Goal: Information Seeking & Learning: Learn about a topic

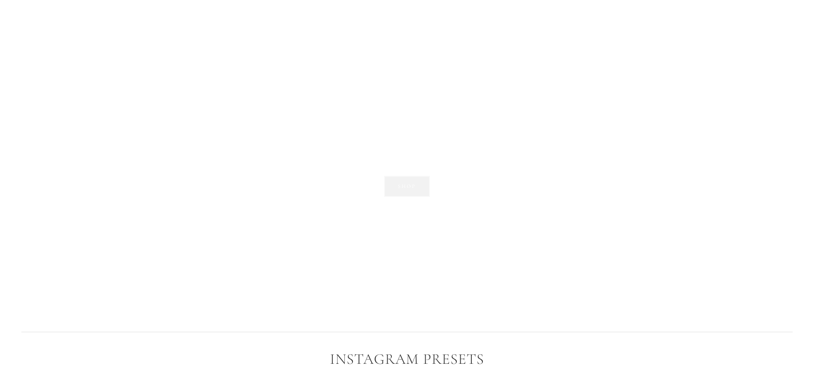
scroll to position [1278, 0]
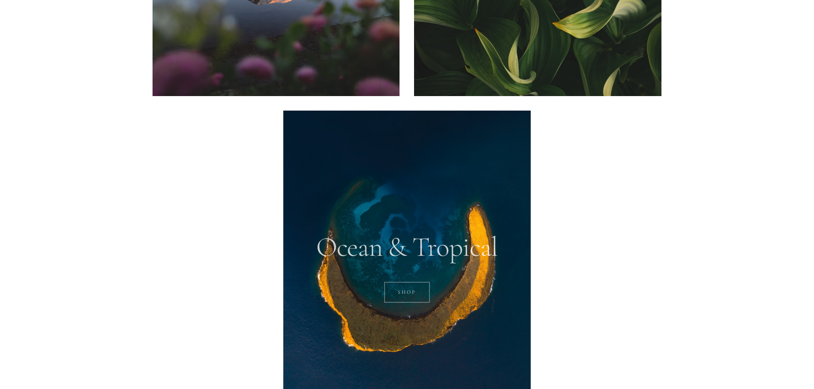
click at [417, 283] on link "SHOP" at bounding box center [407, 292] width 46 height 21
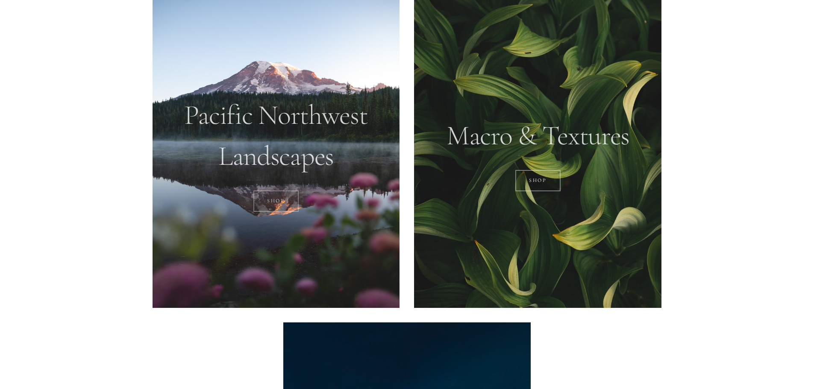
scroll to position [1064, 0]
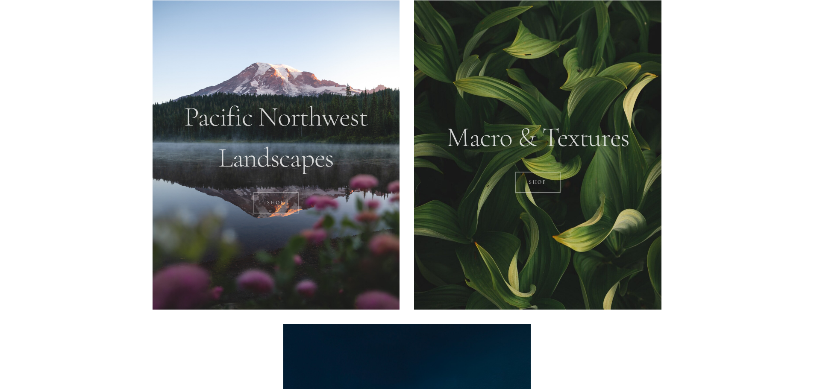
click at [290, 205] on link "SHOP" at bounding box center [276, 202] width 46 height 21
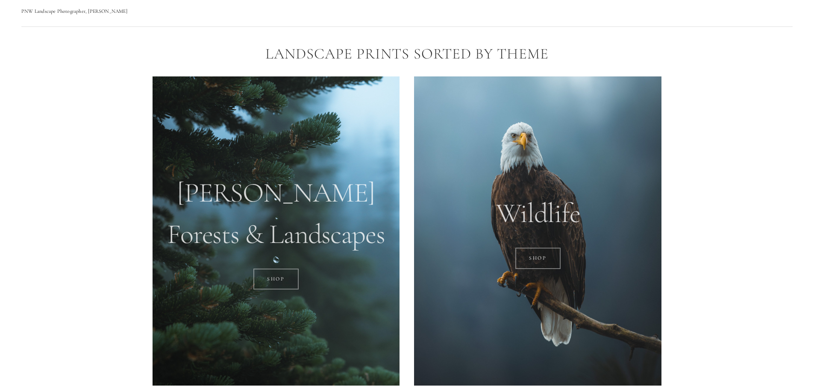
scroll to position [680, 0]
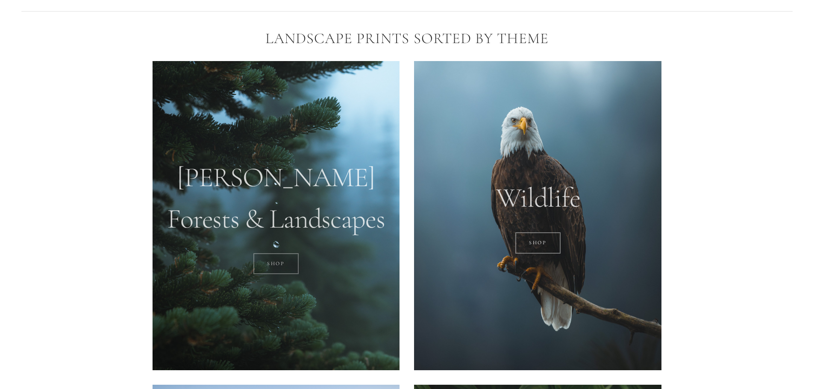
click at [264, 267] on link "SHOP" at bounding box center [276, 263] width 46 height 21
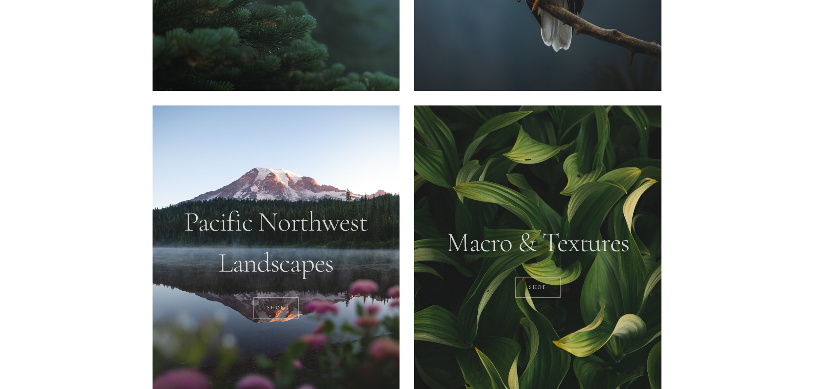
scroll to position [1021, 0]
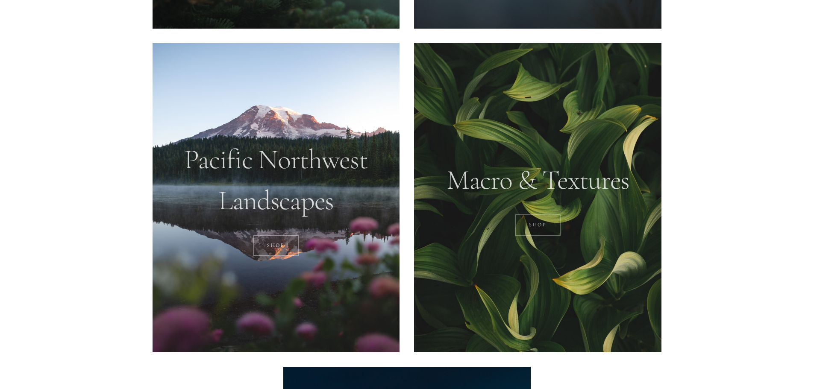
click at [553, 223] on link "Shop" at bounding box center [538, 224] width 46 height 21
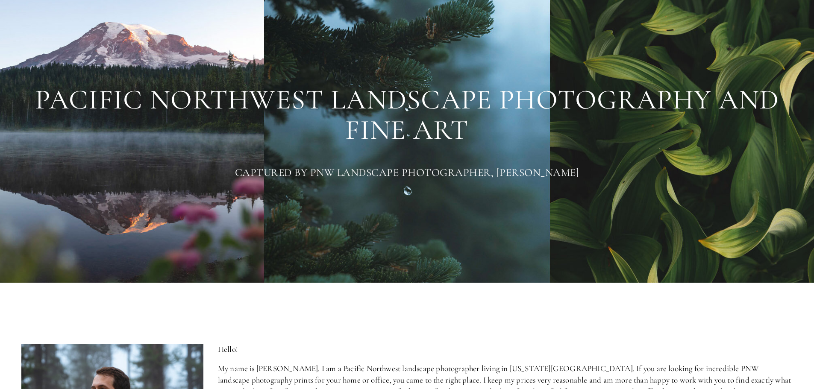
scroll to position [0, 0]
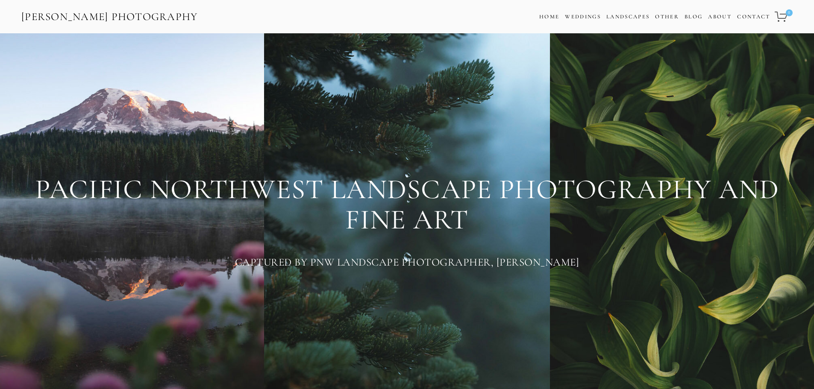
click at [113, 15] on link "[PERSON_NAME] Photography" at bounding box center [110, 16] width 178 height 19
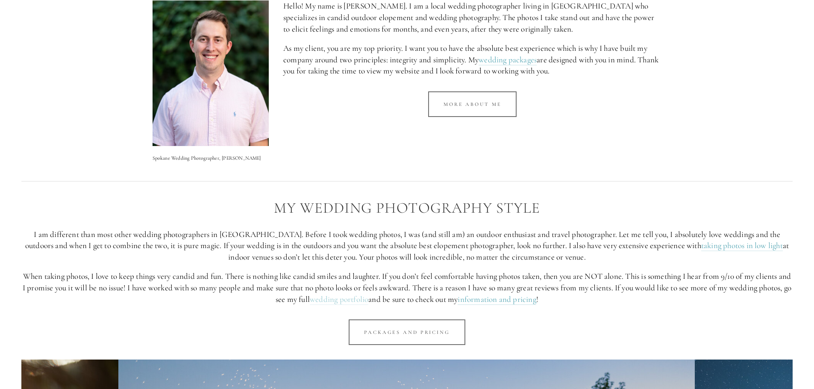
scroll to position [427, 0]
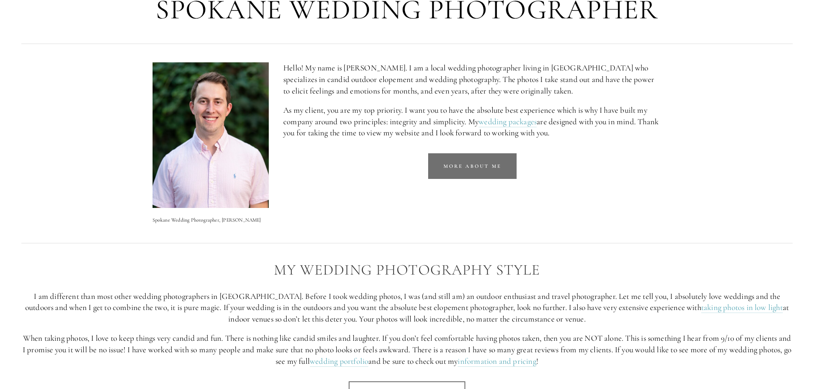
click at [450, 163] on link "More about me" at bounding box center [472, 166] width 88 height 26
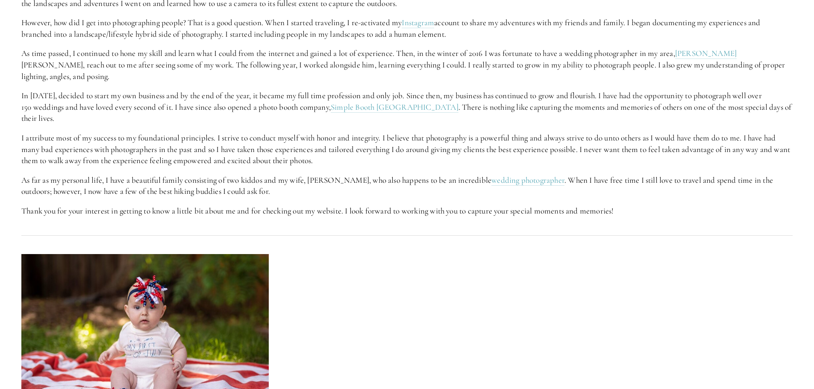
scroll to position [566, 0]
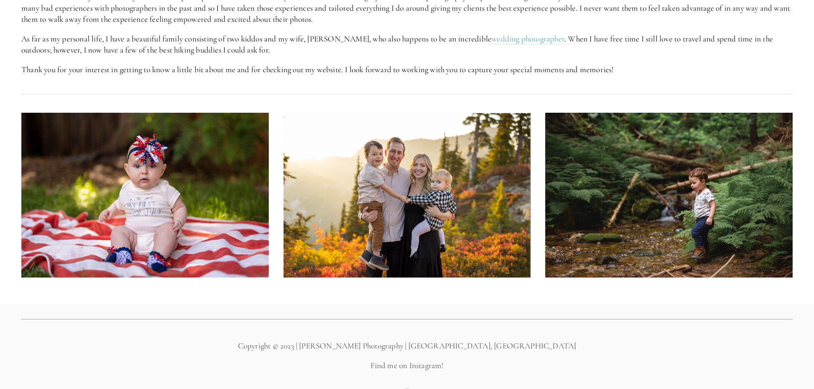
click at [501, 186] on img at bounding box center [406, 195] width 247 height 165
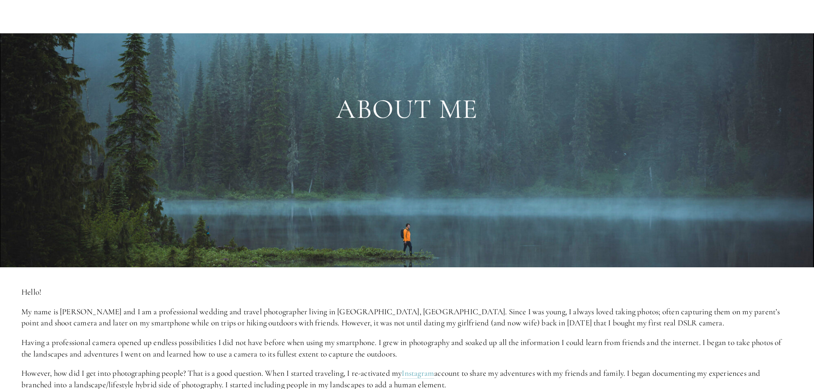
scroll to position [0, 0]
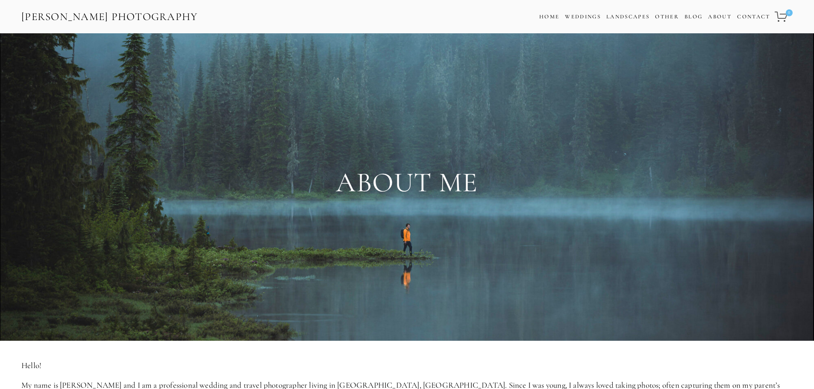
click at [480, 176] on h1 "About Me" at bounding box center [406, 182] width 771 height 31
click at [461, 215] on div at bounding box center [407, 262] width 786 height 114
click at [684, 18] on link "Blog" at bounding box center [693, 17] width 18 height 12
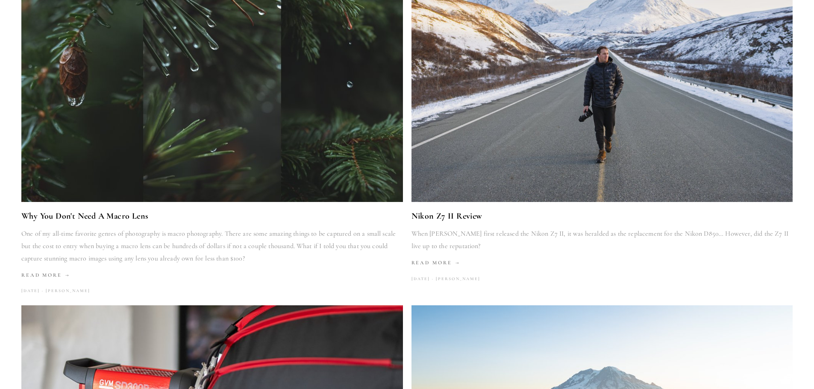
scroll to position [470, 0]
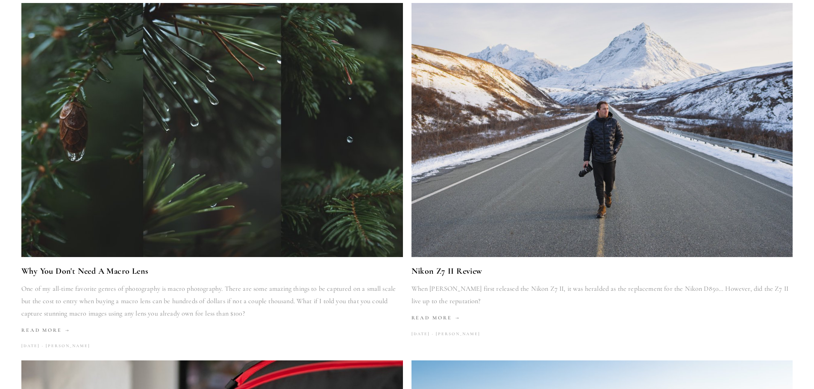
click at [478, 127] on img at bounding box center [602, 130] width 452 height 254
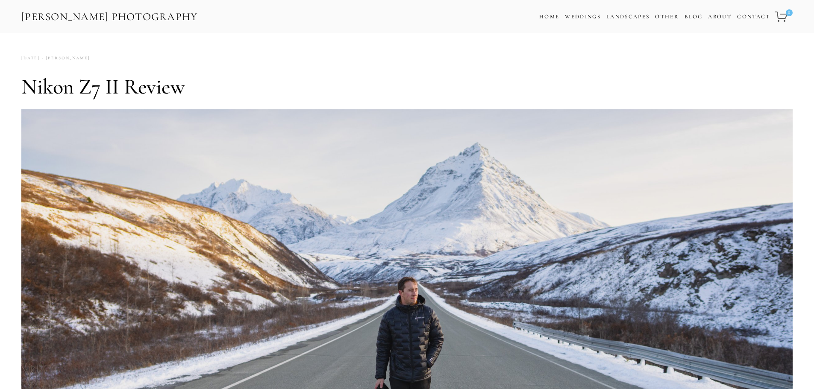
drag, startPoint x: 481, startPoint y: 232, endPoint x: 426, endPoint y: 19, distance: 219.5
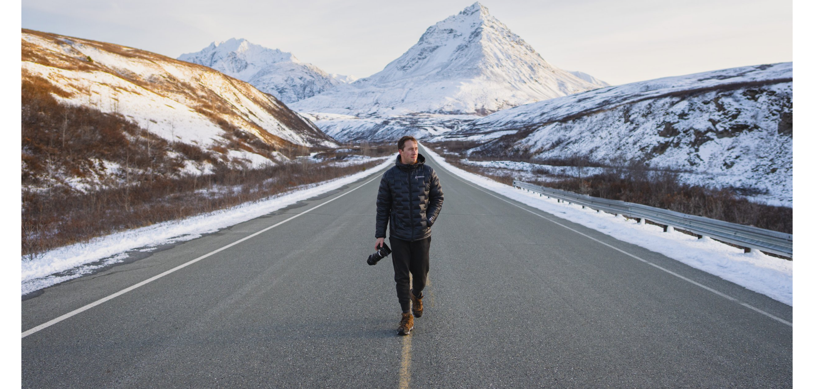
scroll to position [128, 0]
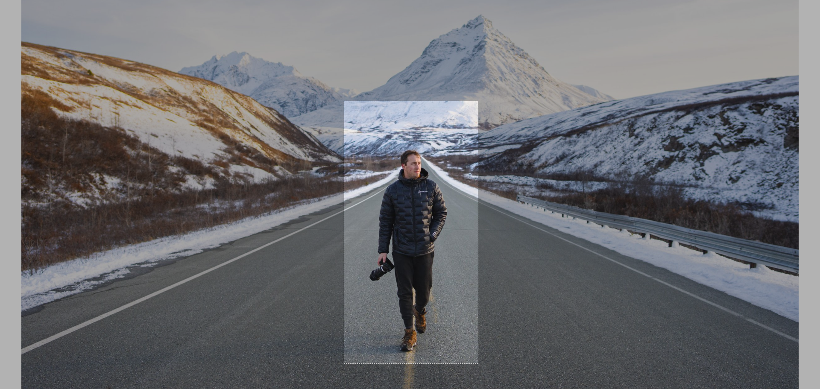
drag, startPoint x: 344, startPoint y: 101, endPoint x: 478, endPoint y: 364, distance: 294.4
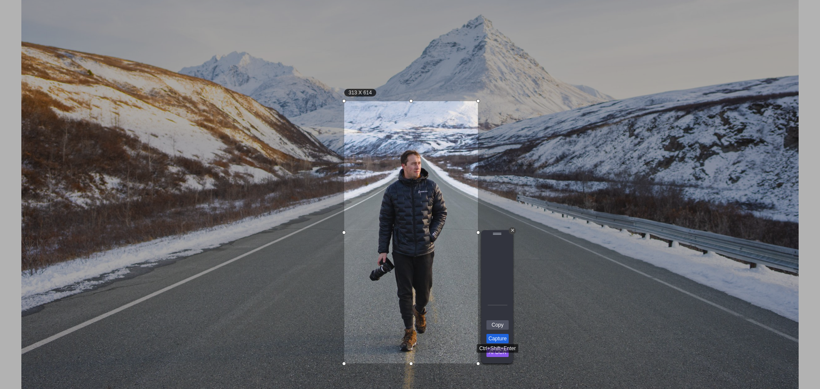
click at [504, 337] on link "Capture" at bounding box center [498, 338] width 22 height 9
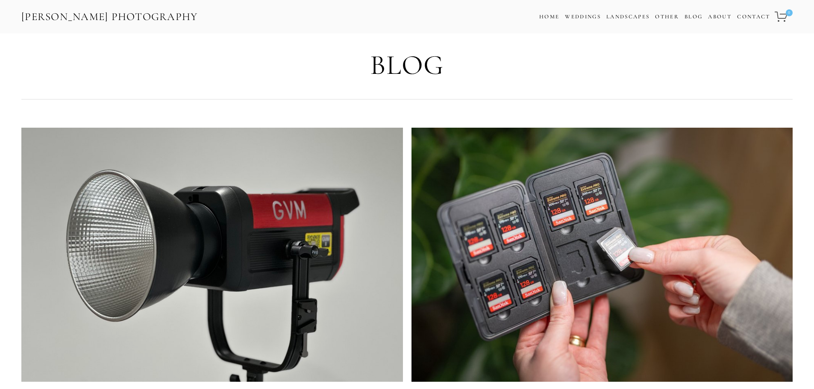
click at [536, 26] on div "Cart 0 Home Weddings Information & Pricing Wedding Portfolio Landscapes Landsca…" at bounding box center [580, 16] width 425 height 21
click at [543, 14] on link "Home" at bounding box center [549, 17] width 20 height 12
click at [536, 17] on div "Home Weddings Information & Pricing Wedding Portfolio Landscapes Landscape Prin…" at bounding box center [654, 17] width 237 height 12
click at [534, 23] on div "Cart 0 Home Weddings Information & Pricing Wedding Portfolio Landscapes Landsca…" at bounding box center [580, 16] width 425 height 21
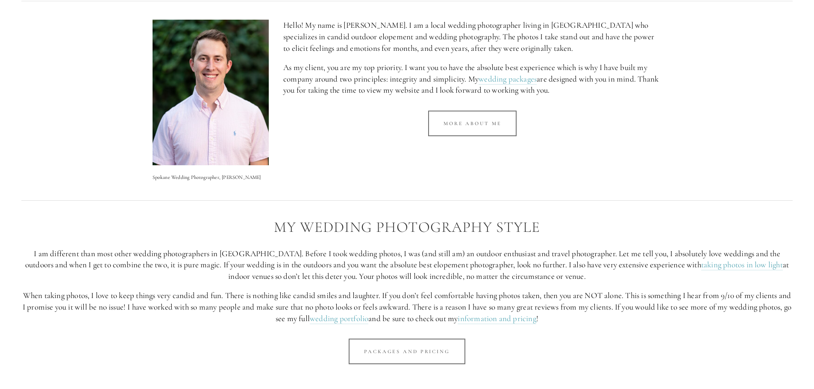
scroll to position [427, 0]
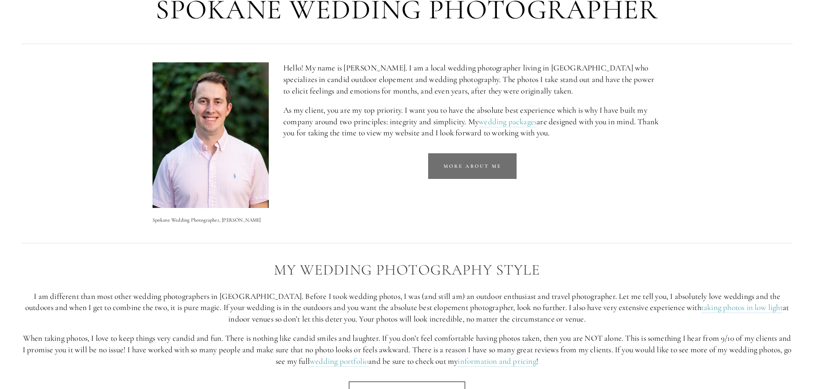
click at [495, 173] on link "More about me" at bounding box center [472, 166] width 88 height 26
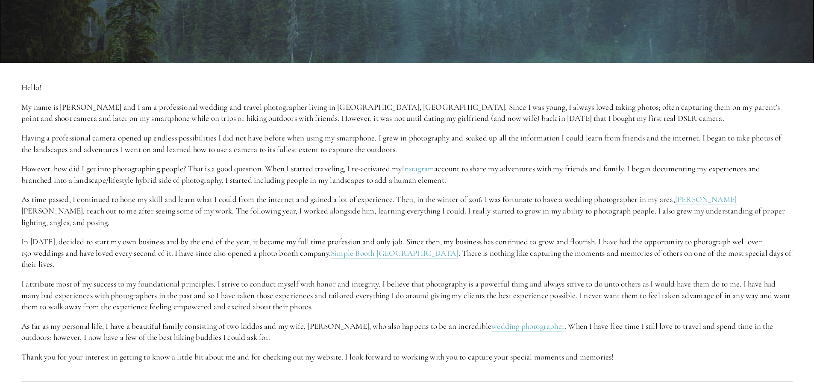
scroll to position [299, 0]
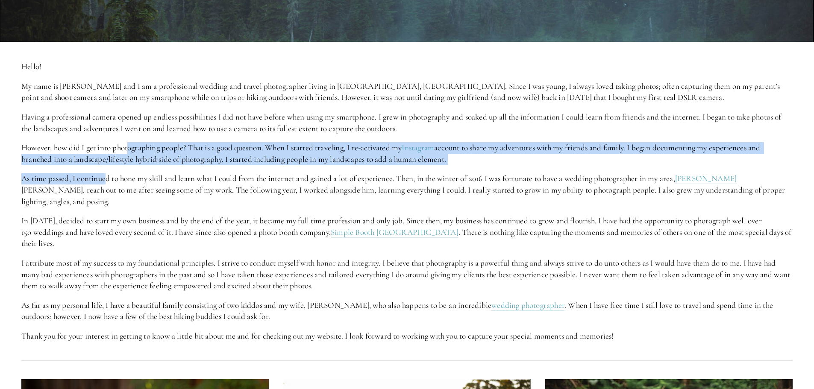
drag, startPoint x: 129, startPoint y: 148, endPoint x: 106, endPoint y: 178, distance: 38.1
click at [106, 178] on div "Hello! My name is Zach Nichols and I am a professional wedding and travel photo…" at bounding box center [406, 201] width 771 height 281
click at [106, 178] on p "As time passed, I continued to hone my skill and learn what I could from the in…" at bounding box center [406, 190] width 771 height 34
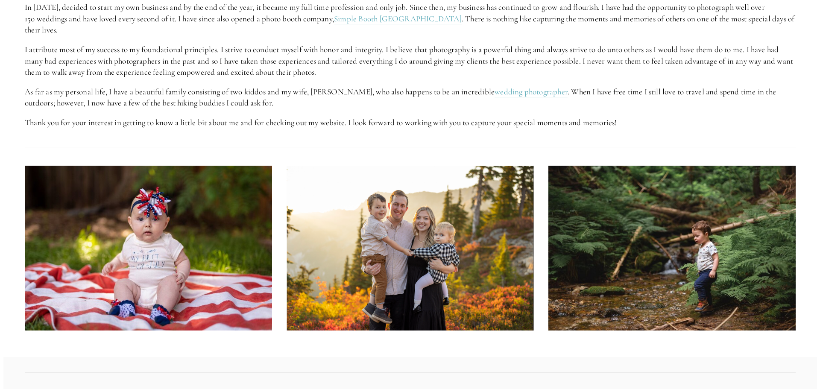
scroll to position [514, 0]
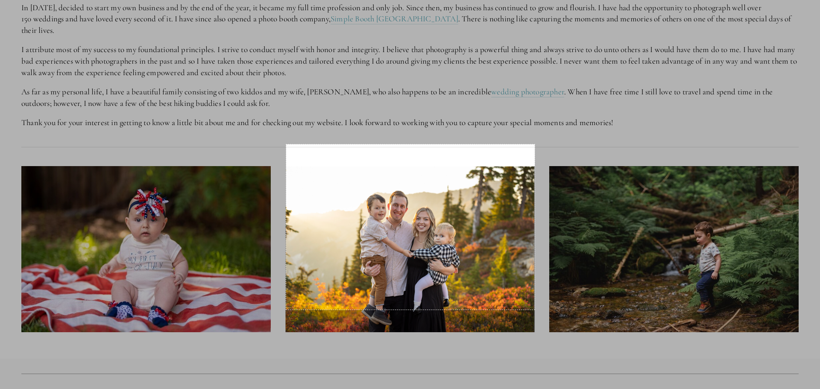
drag, startPoint x: 286, startPoint y: 144, endPoint x: 535, endPoint y: 310, distance: 298.6
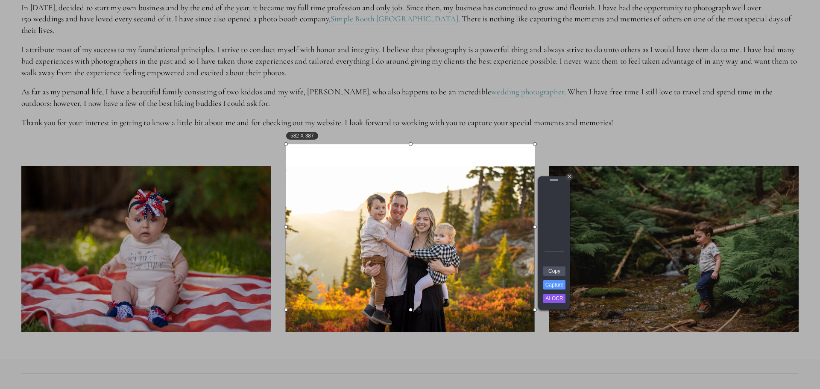
click at [555, 279] on div "Copy Capture AI OCR + Transform Images to Editable Text in Seconds! Instantly e…" at bounding box center [554, 288] width 26 height 44
click at [554, 282] on link "Capture" at bounding box center [554, 284] width 22 height 9
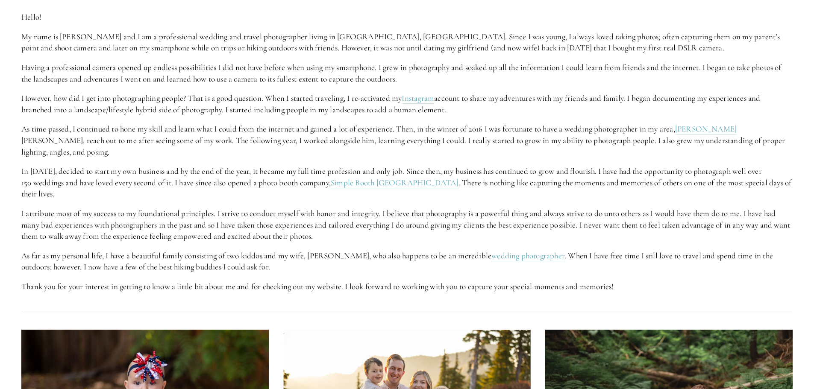
scroll to position [299, 0]
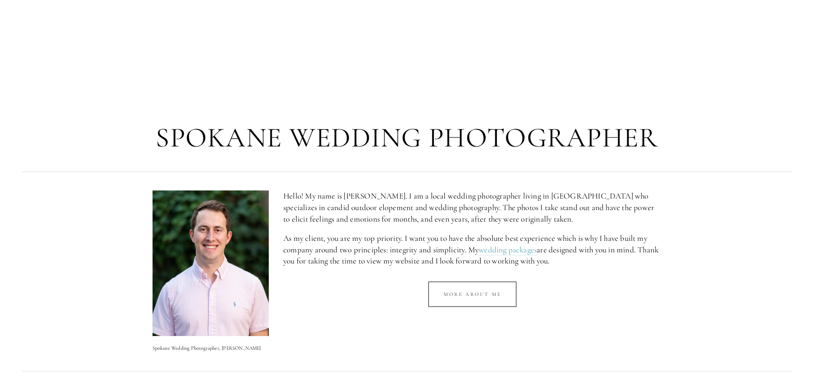
scroll to position [427, 0]
